Goal: Information Seeking & Learning: Learn about a topic

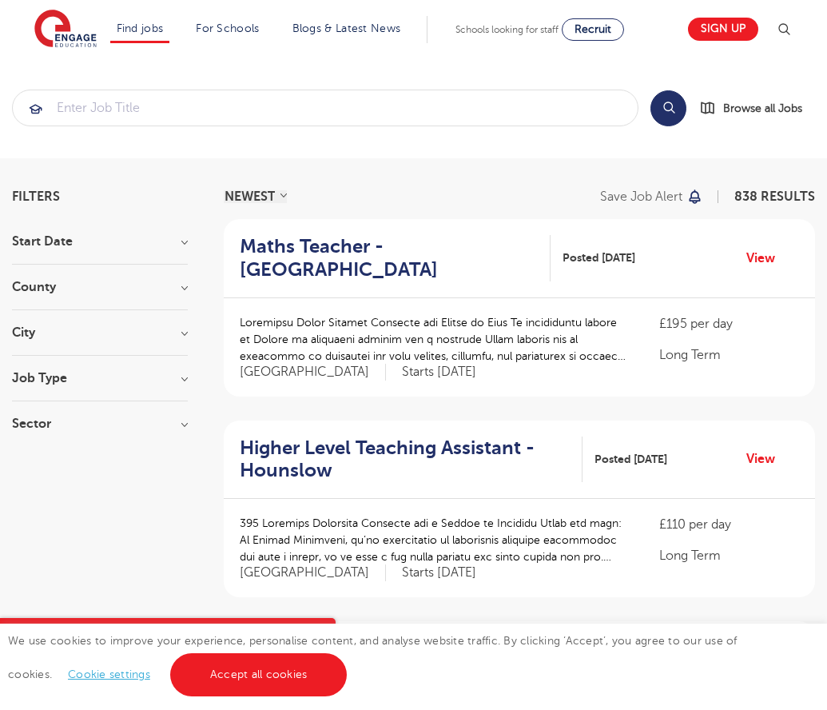
scroll to position [1567, 0]
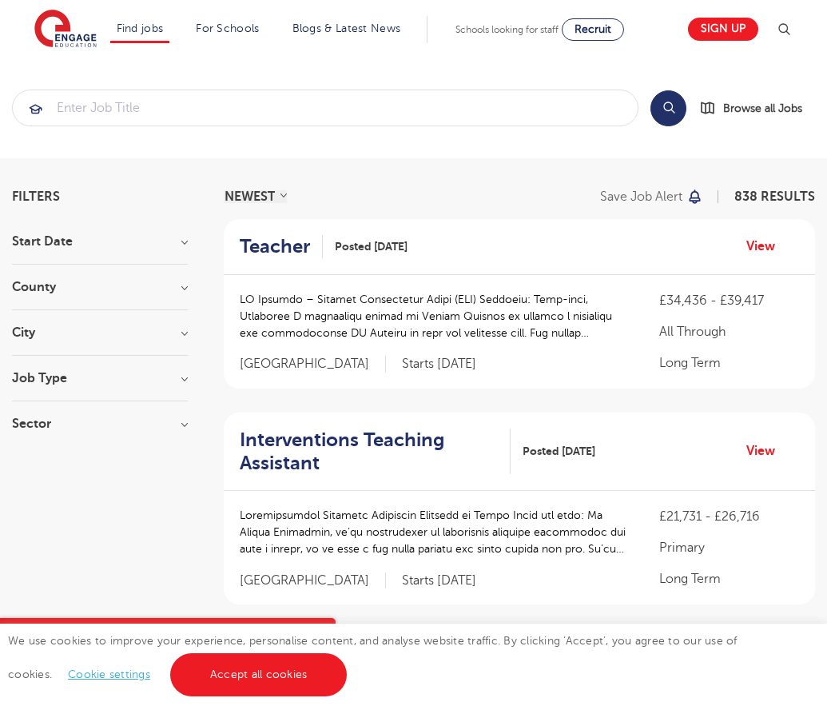
scroll to position [1674, 0]
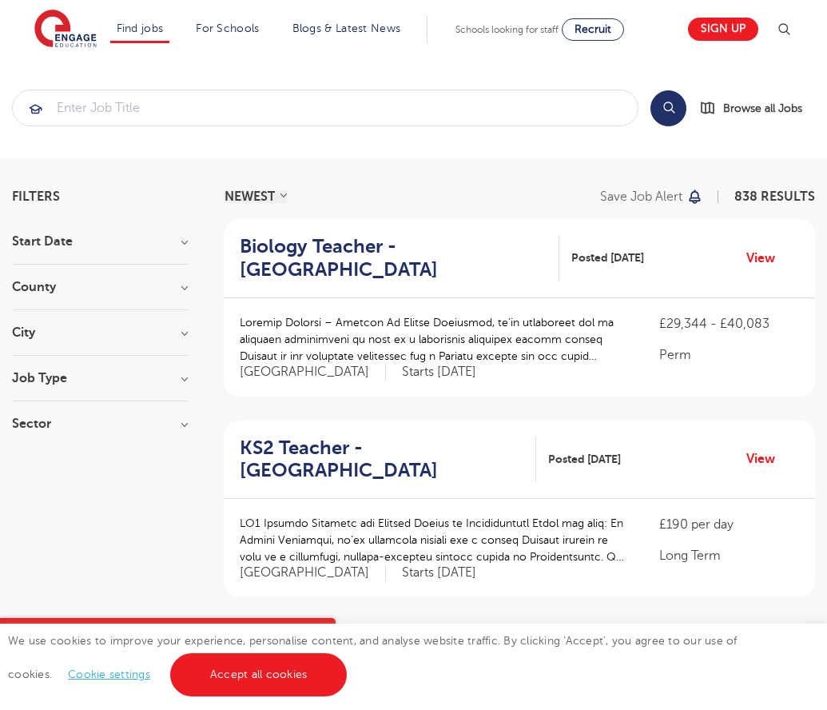
scroll to position [1567, 0]
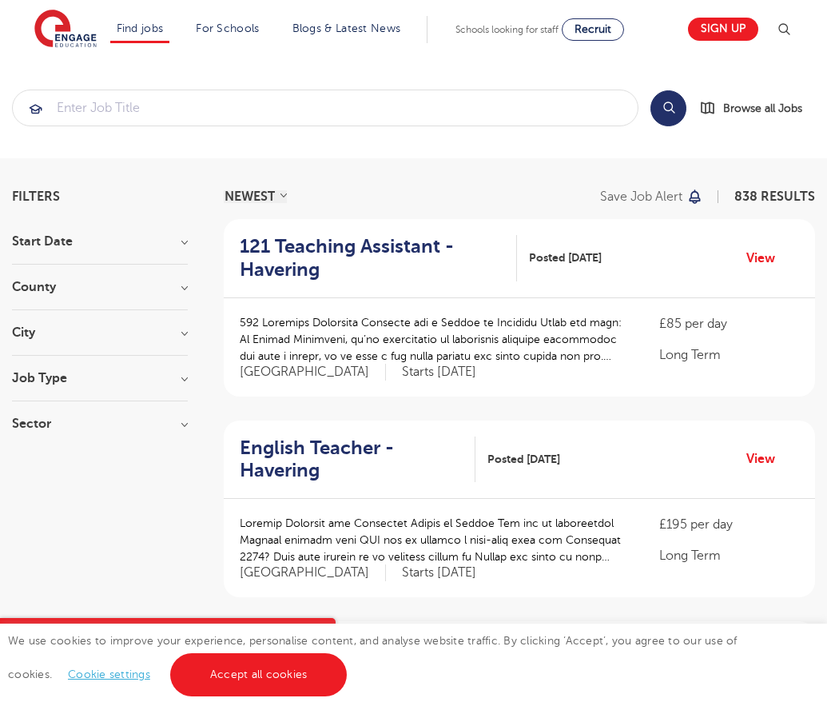
scroll to position [1567, 0]
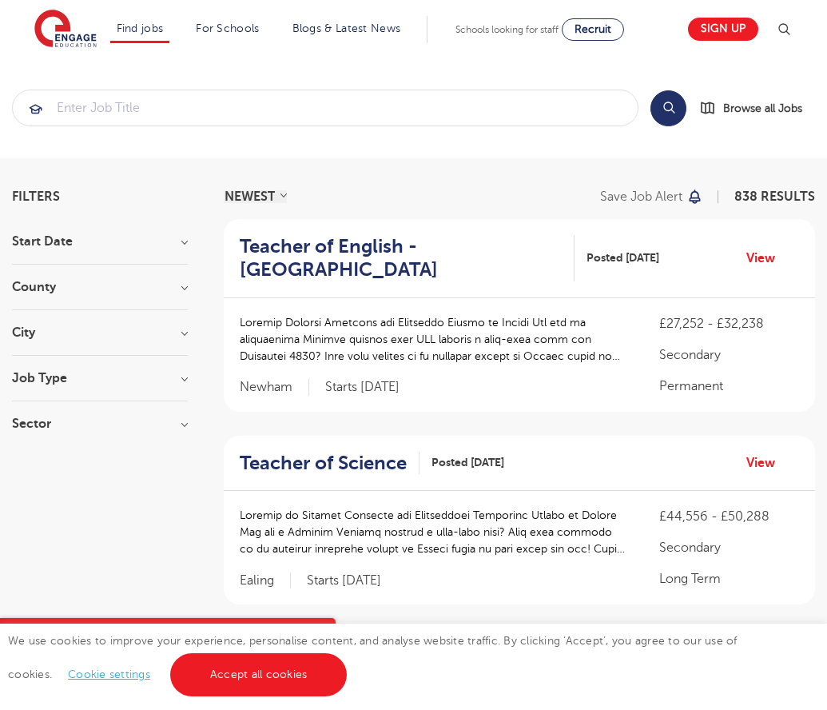
scroll to position [1607, 0]
